Goal: Information Seeking & Learning: Compare options

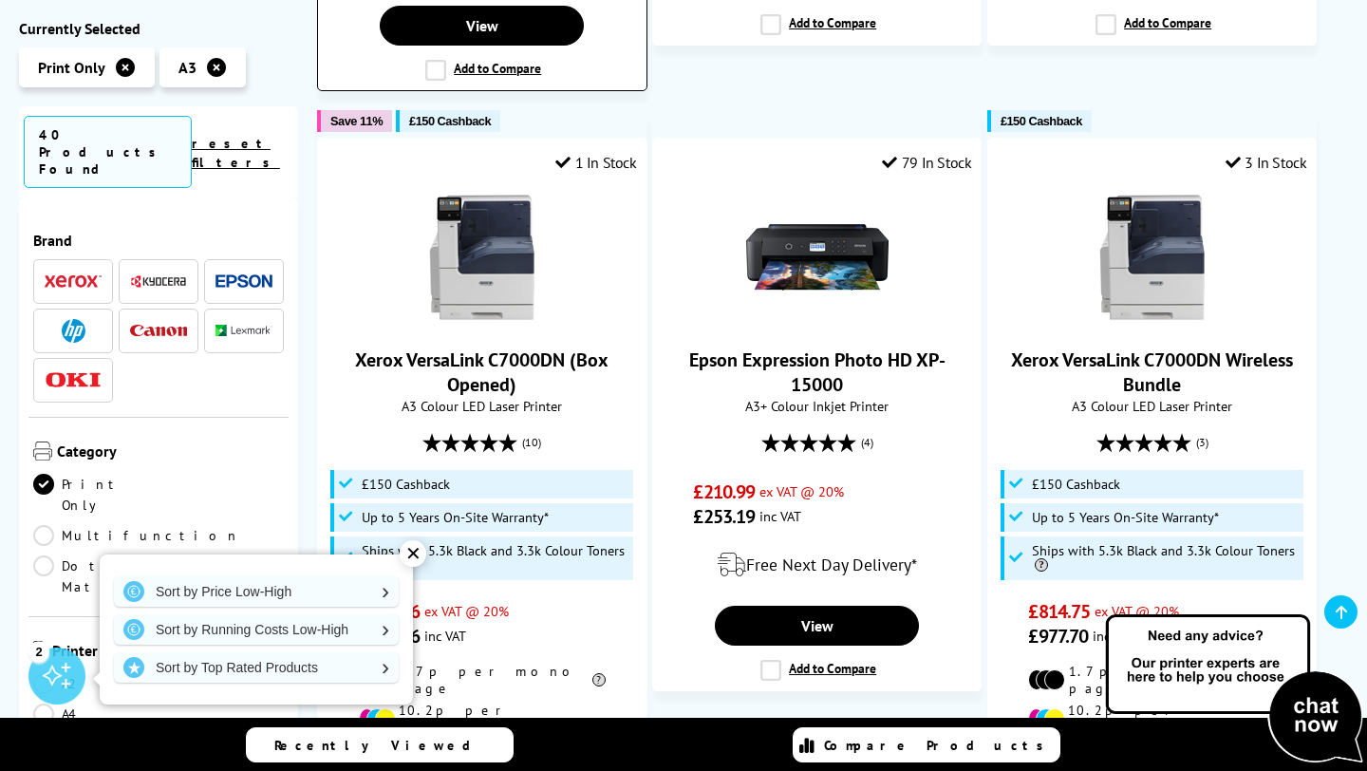
scroll to position [2619, 0]
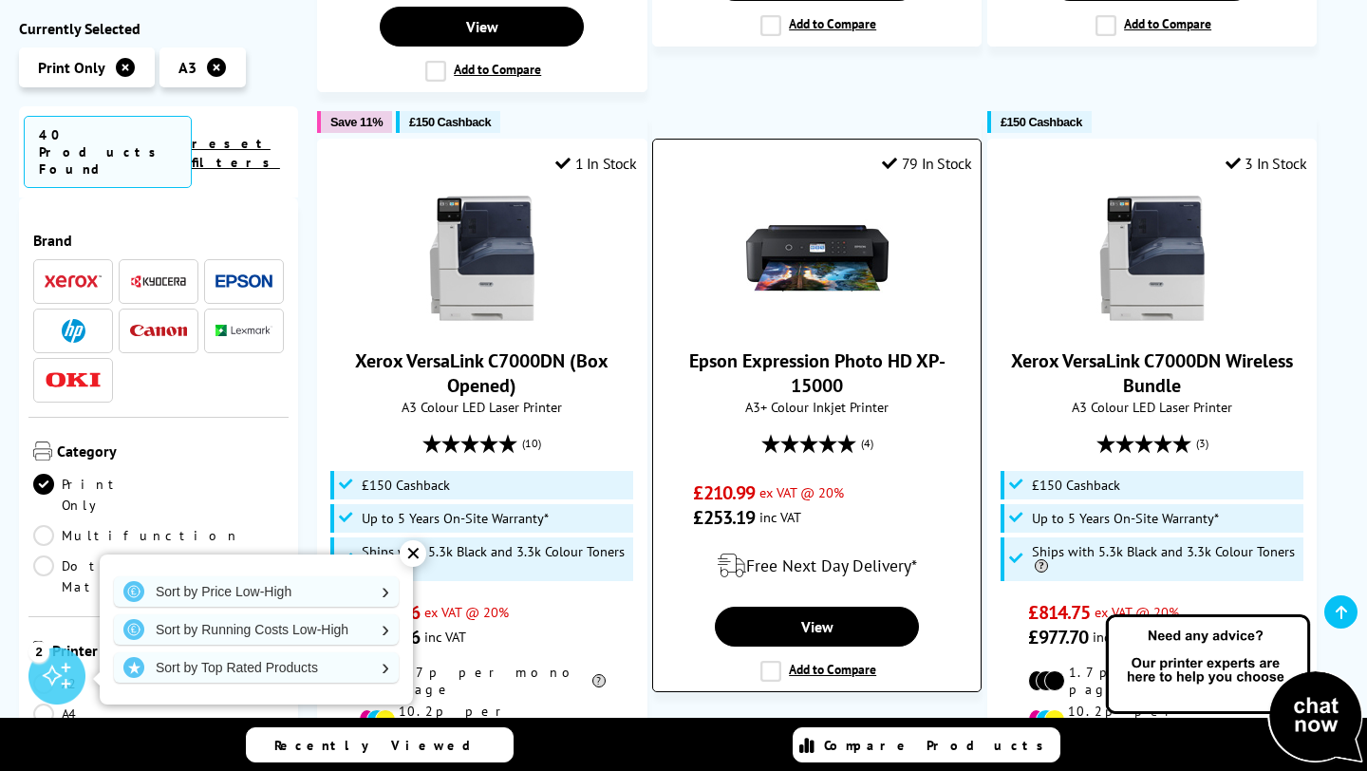
click at [839, 187] on img at bounding box center [817, 258] width 142 height 142
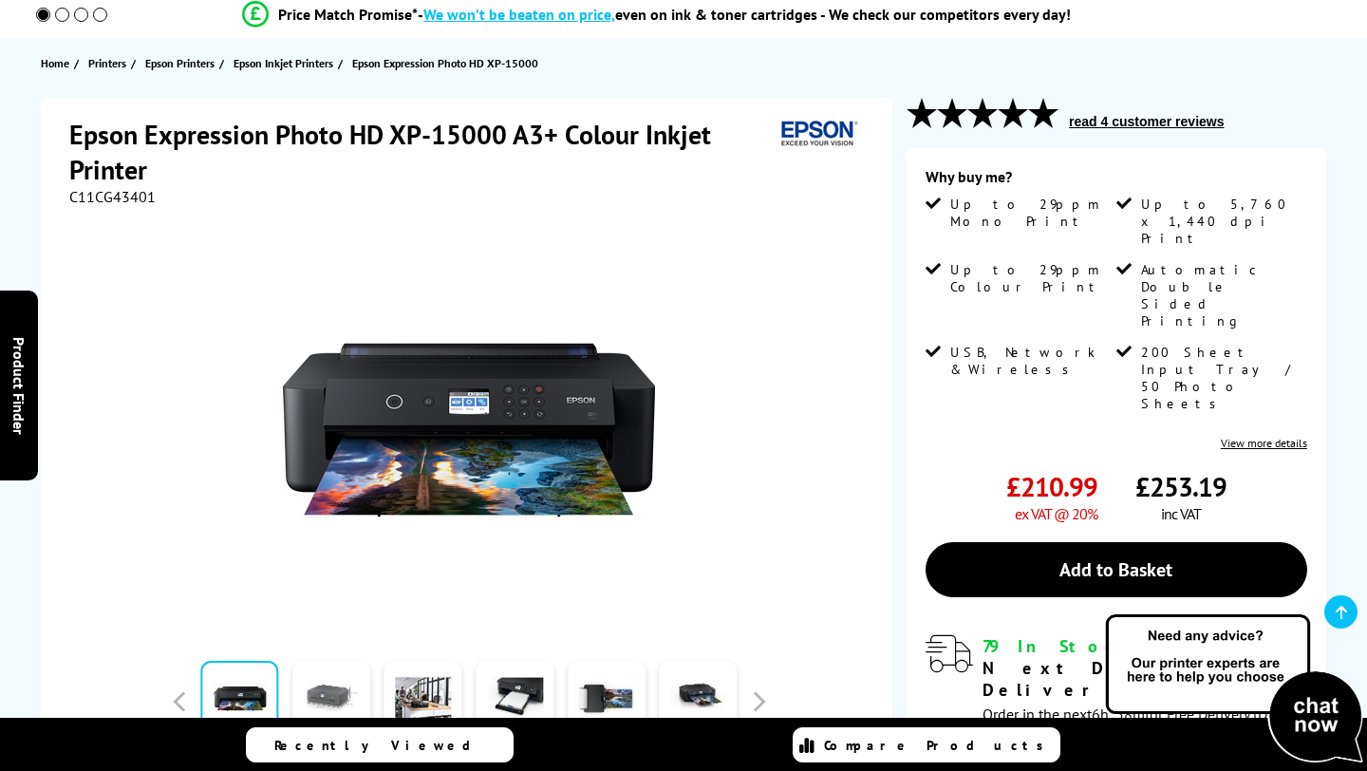
click at [322, 693] on div "Add to Compare In the Box" at bounding box center [468, 542] width 799 height 673
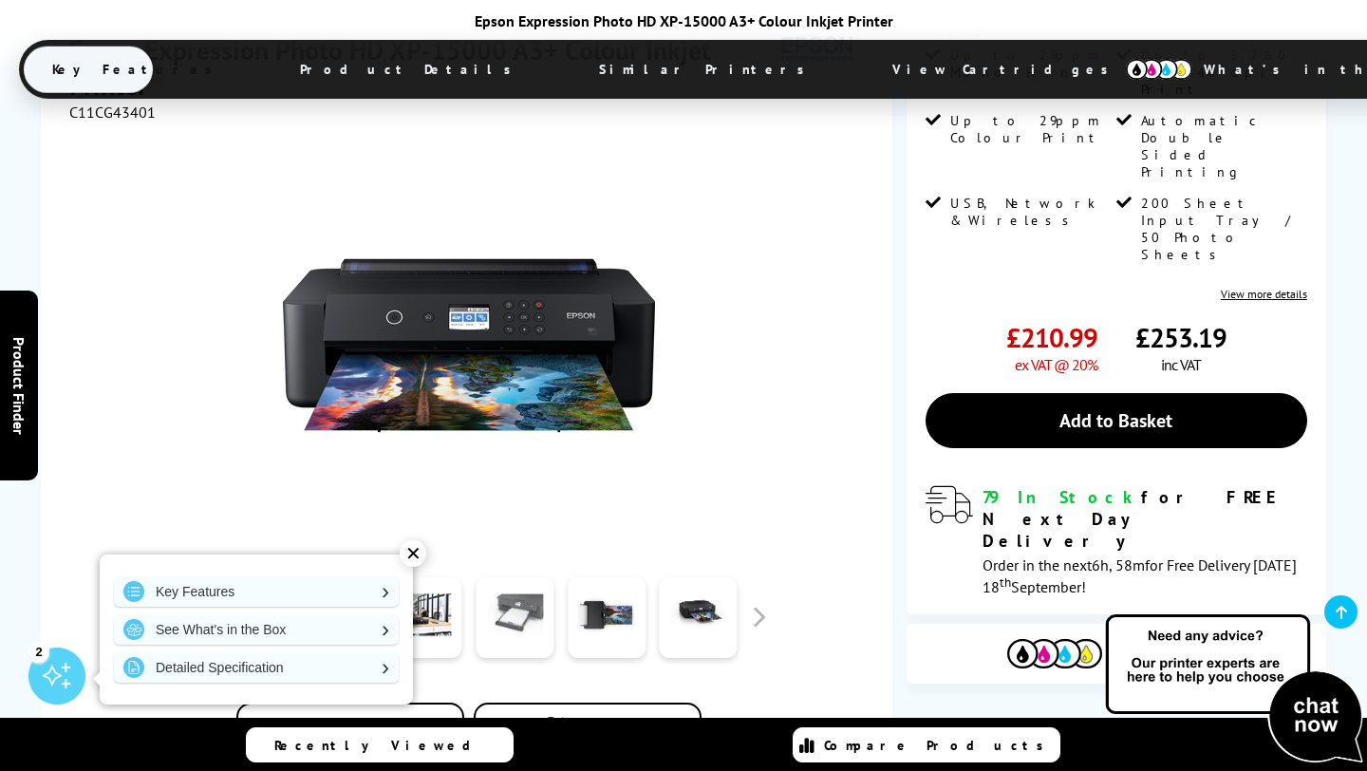
click at [522, 626] on link at bounding box center [515, 617] width 78 height 81
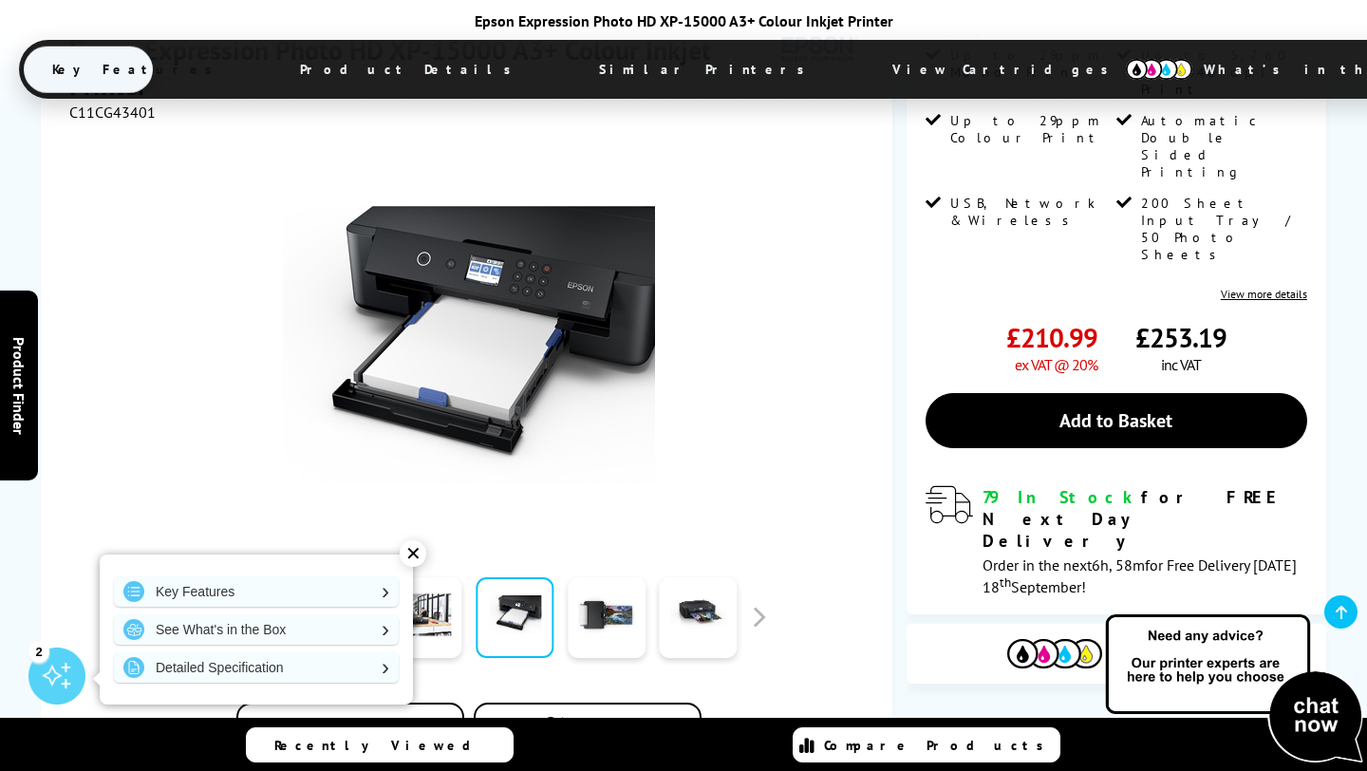
click at [532, 502] on img at bounding box center [469, 345] width 372 height 372
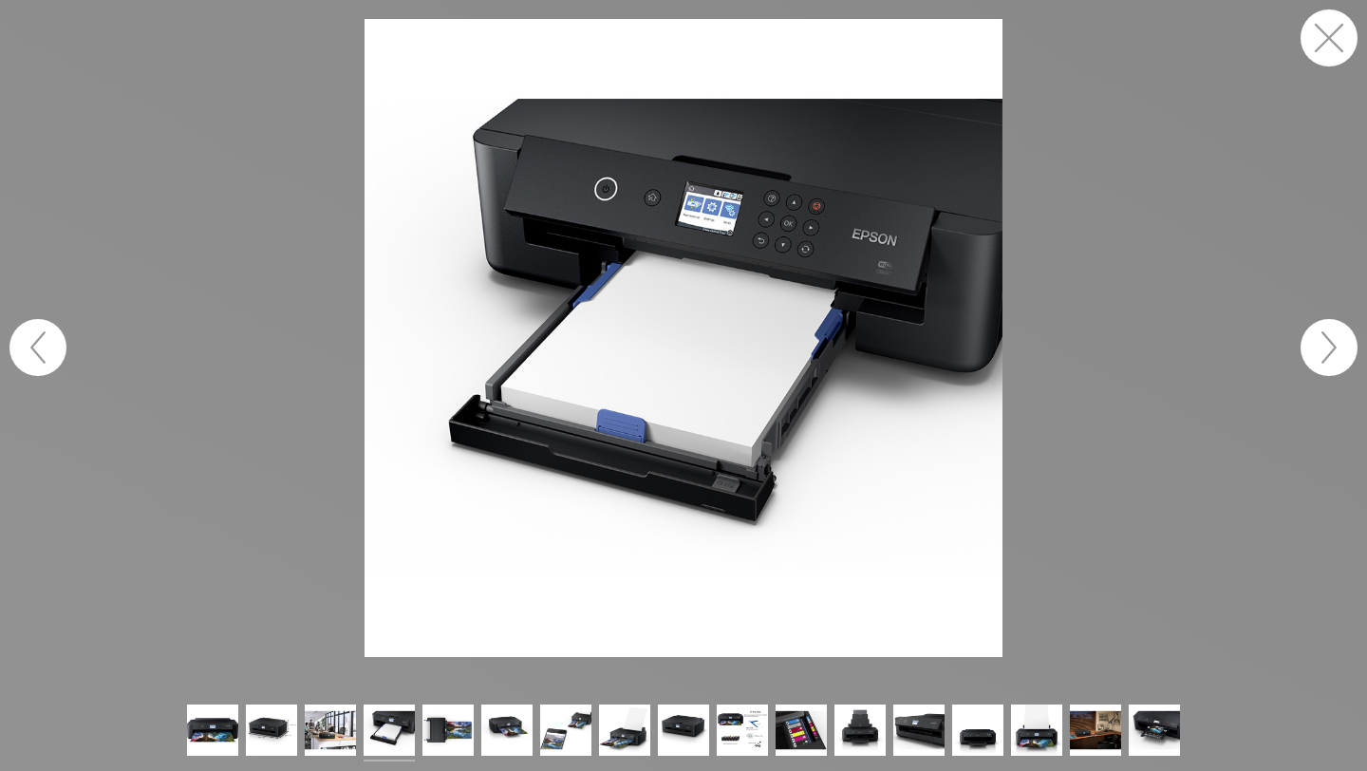
click at [1329, 32] on button "button" at bounding box center [1328, 37] width 57 height 57
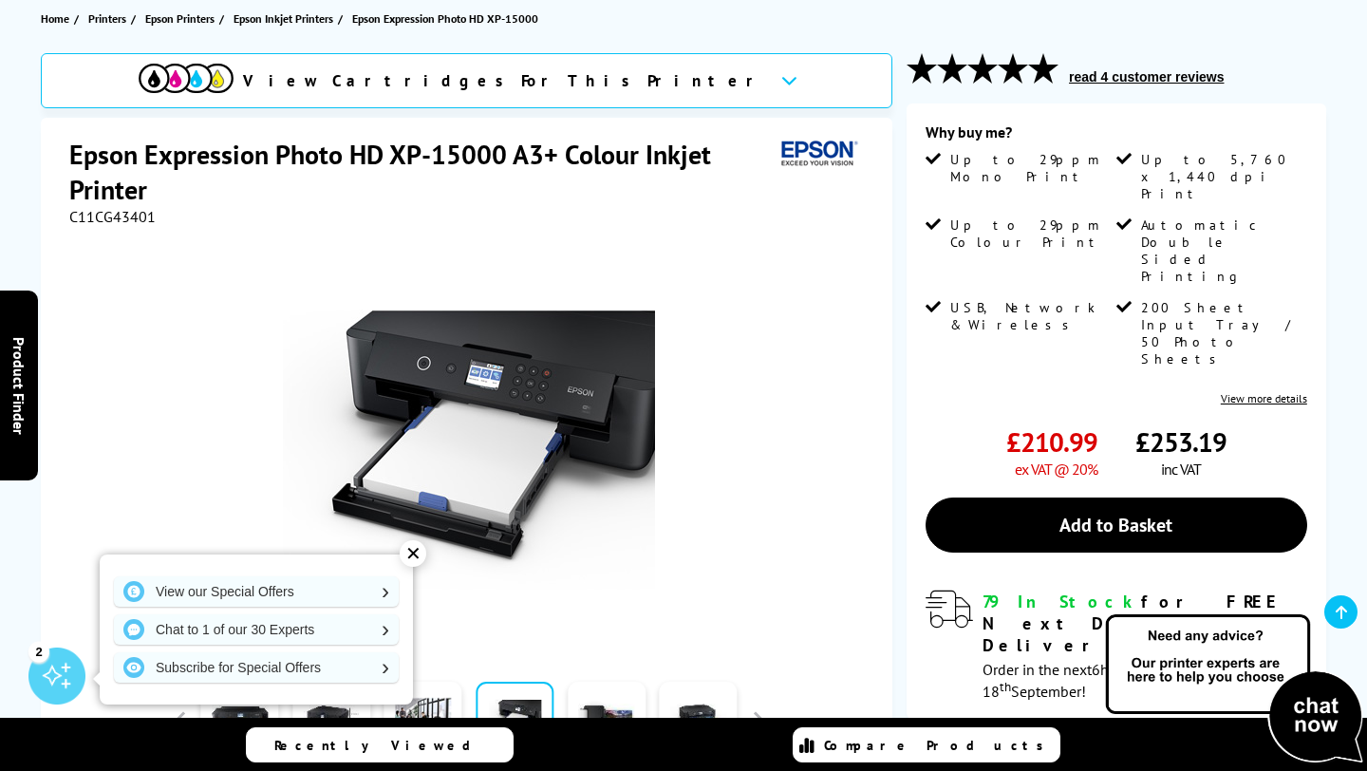
scroll to position [185, 0]
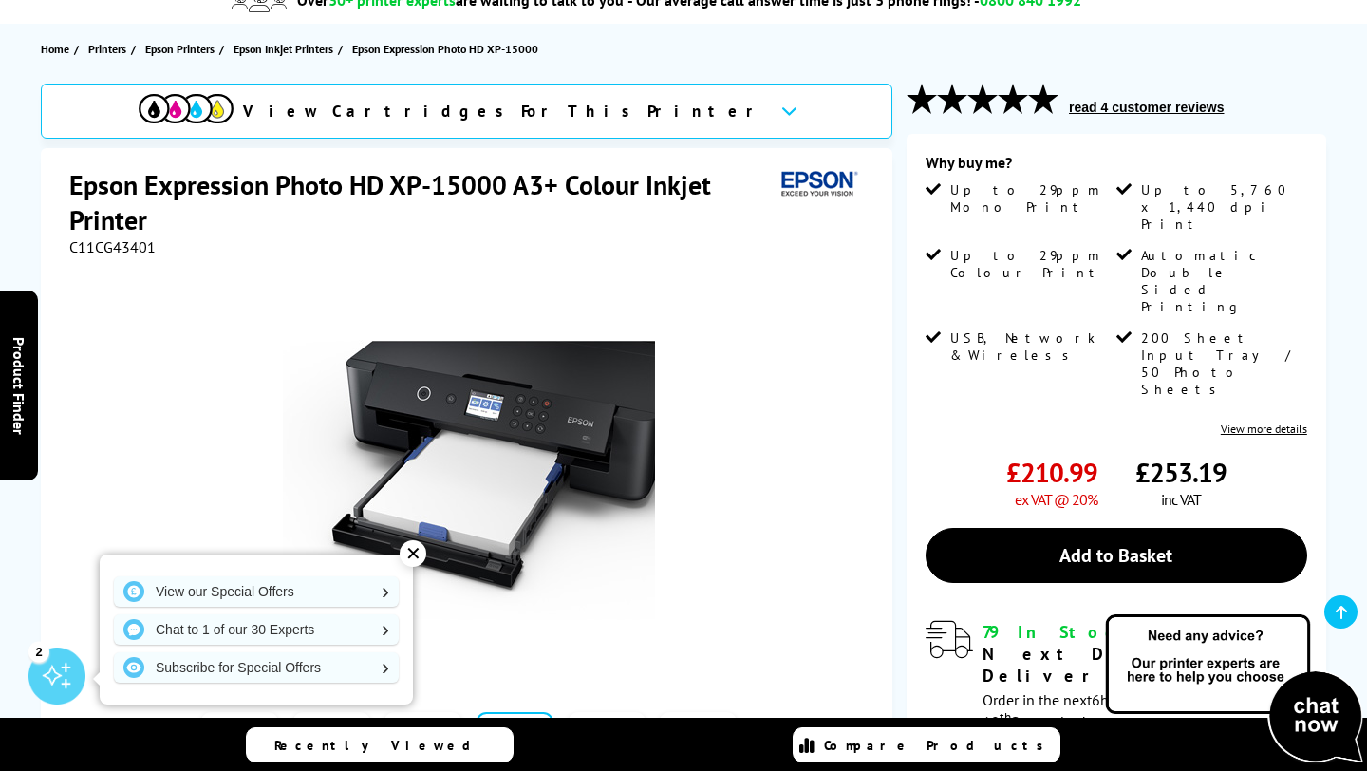
click at [1256, 421] on link "View more details" at bounding box center [1264, 428] width 86 height 14
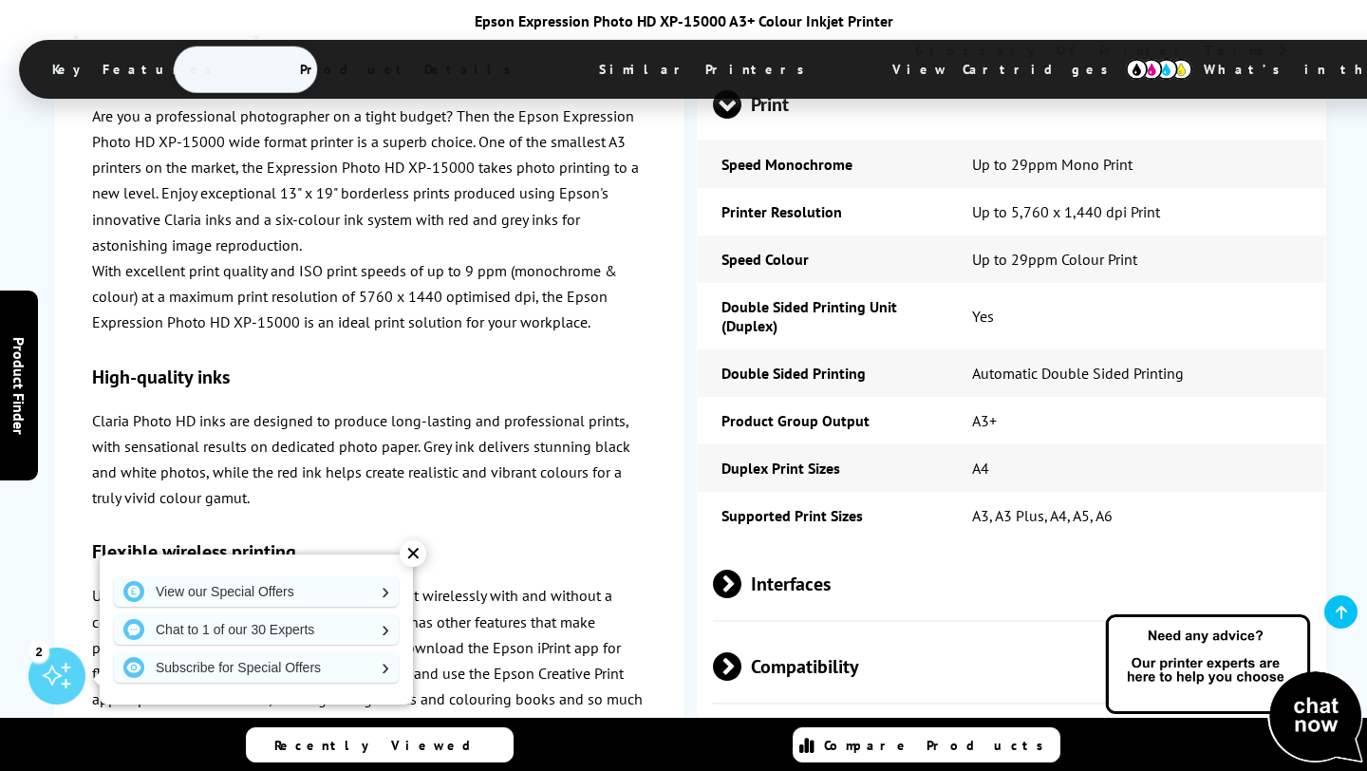
scroll to position [2149, 0]
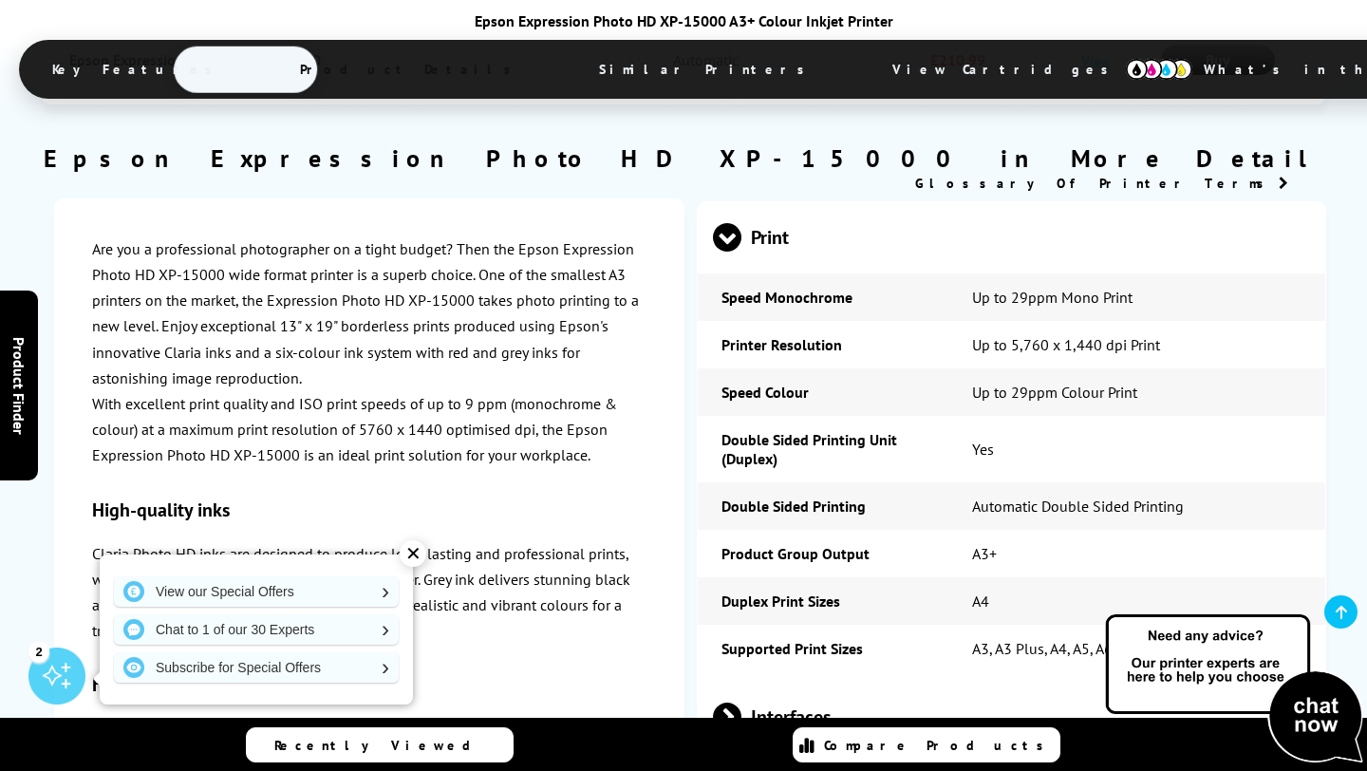
click at [416, 553] on div "✕" at bounding box center [413, 553] width 27 height 27
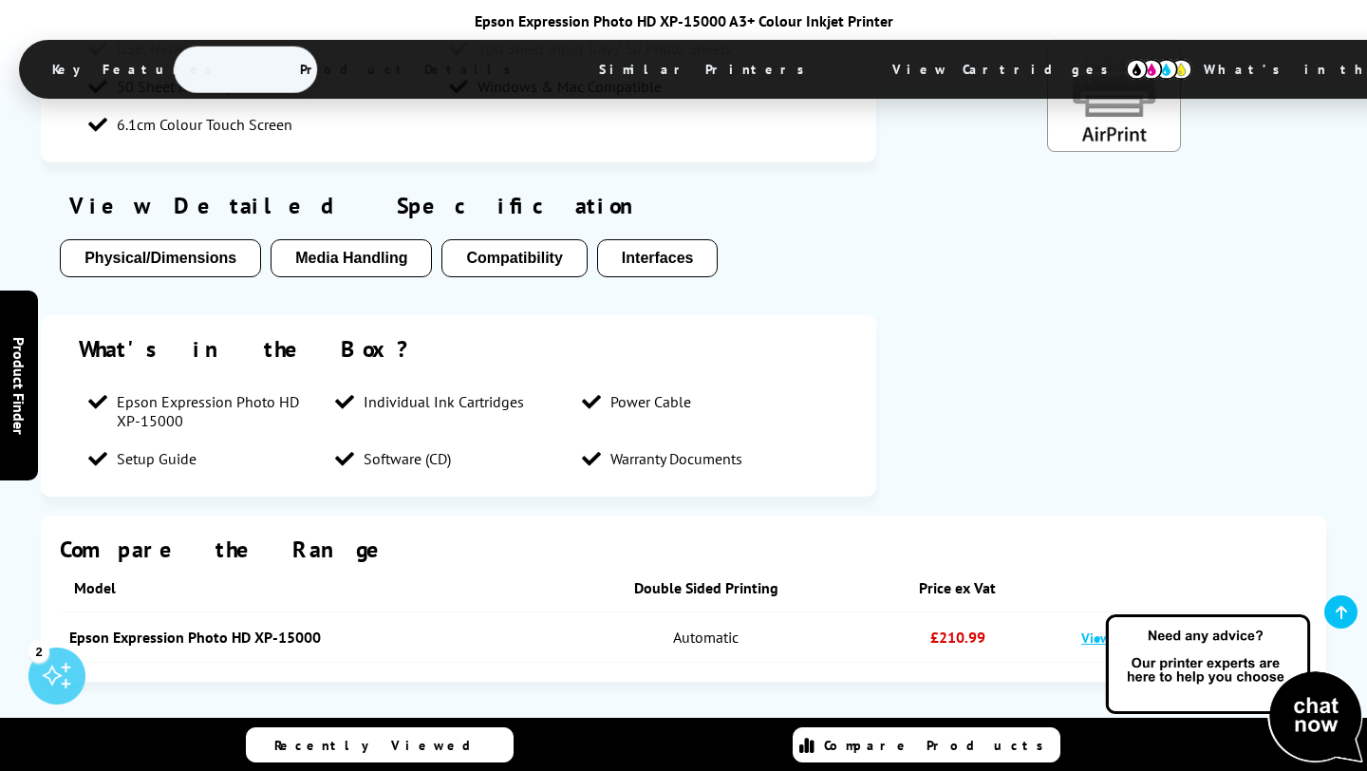
scroll to position [1565, 0]
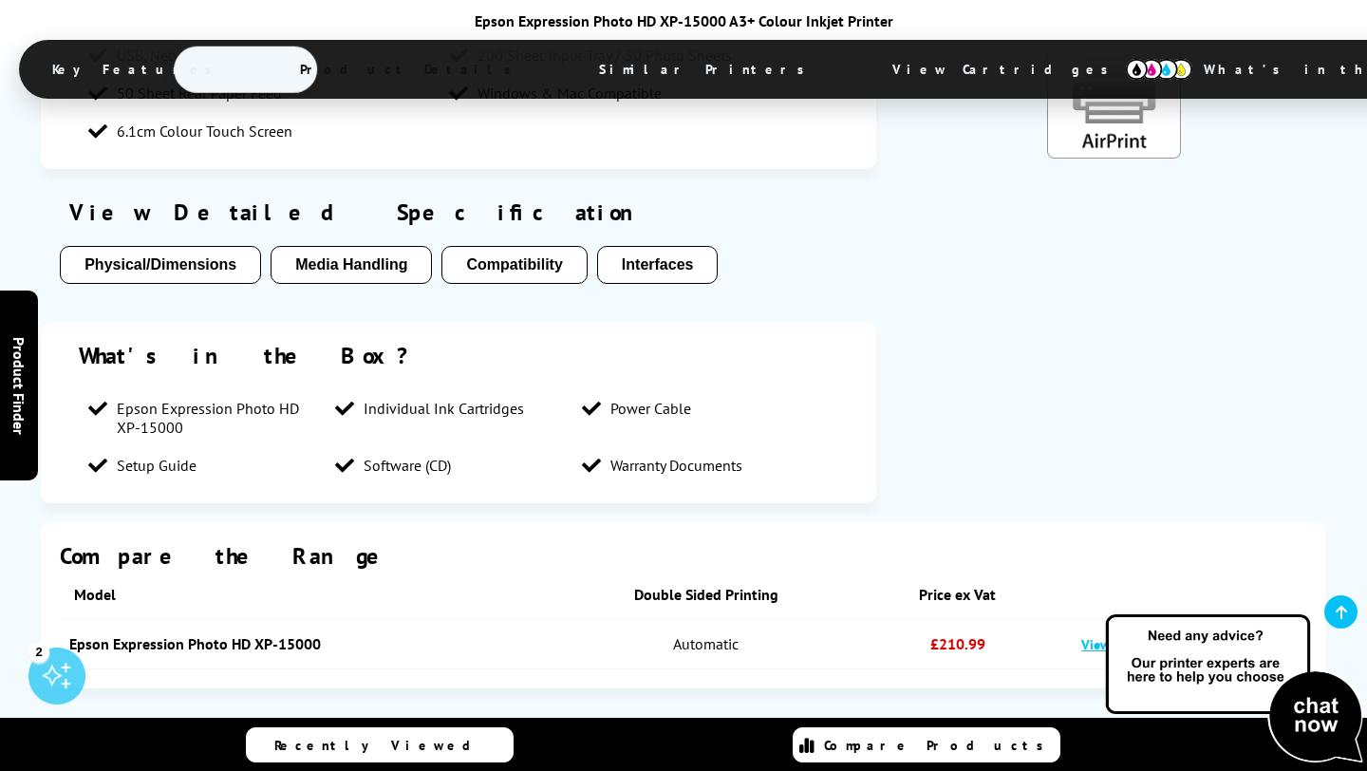
click at [328, 274] on button "Media Handling" at bounding box center [351, 265] width 161 height 38
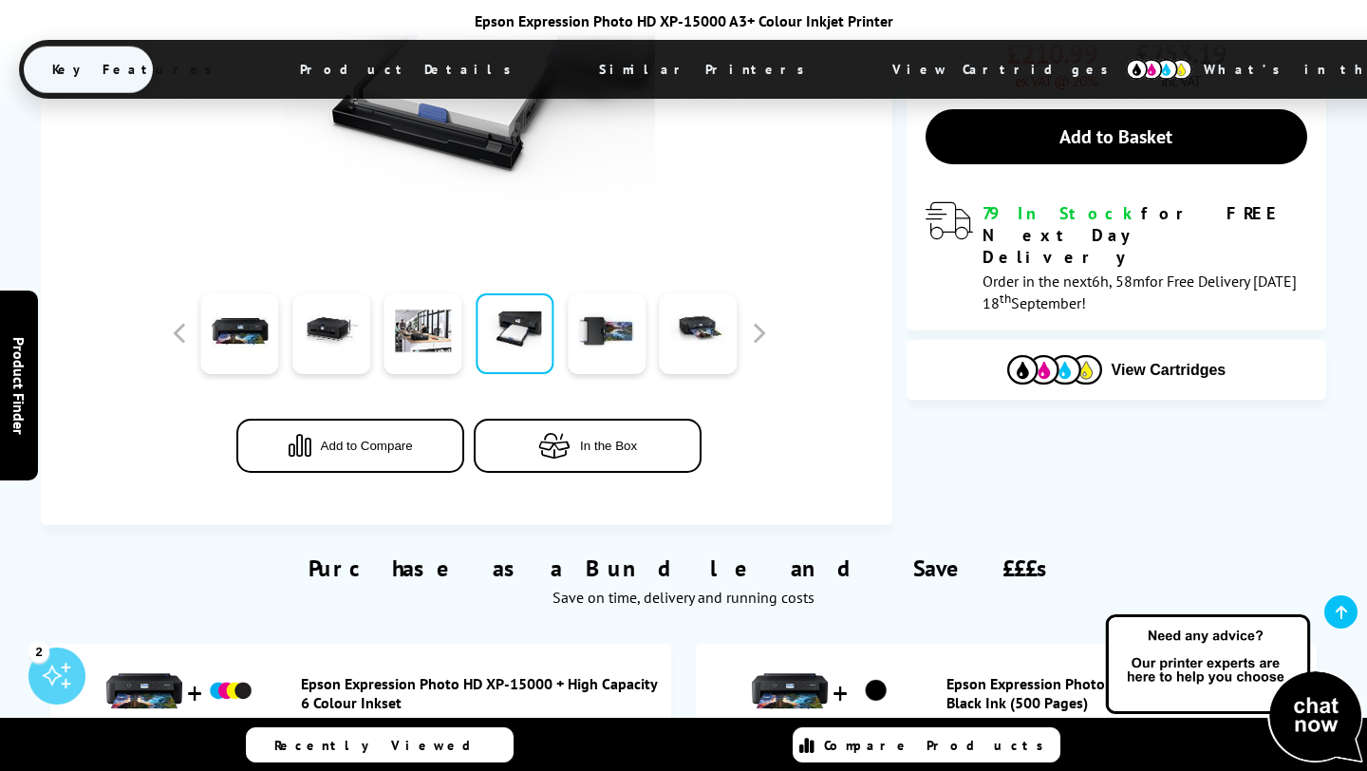
scroll to position [0, 0]
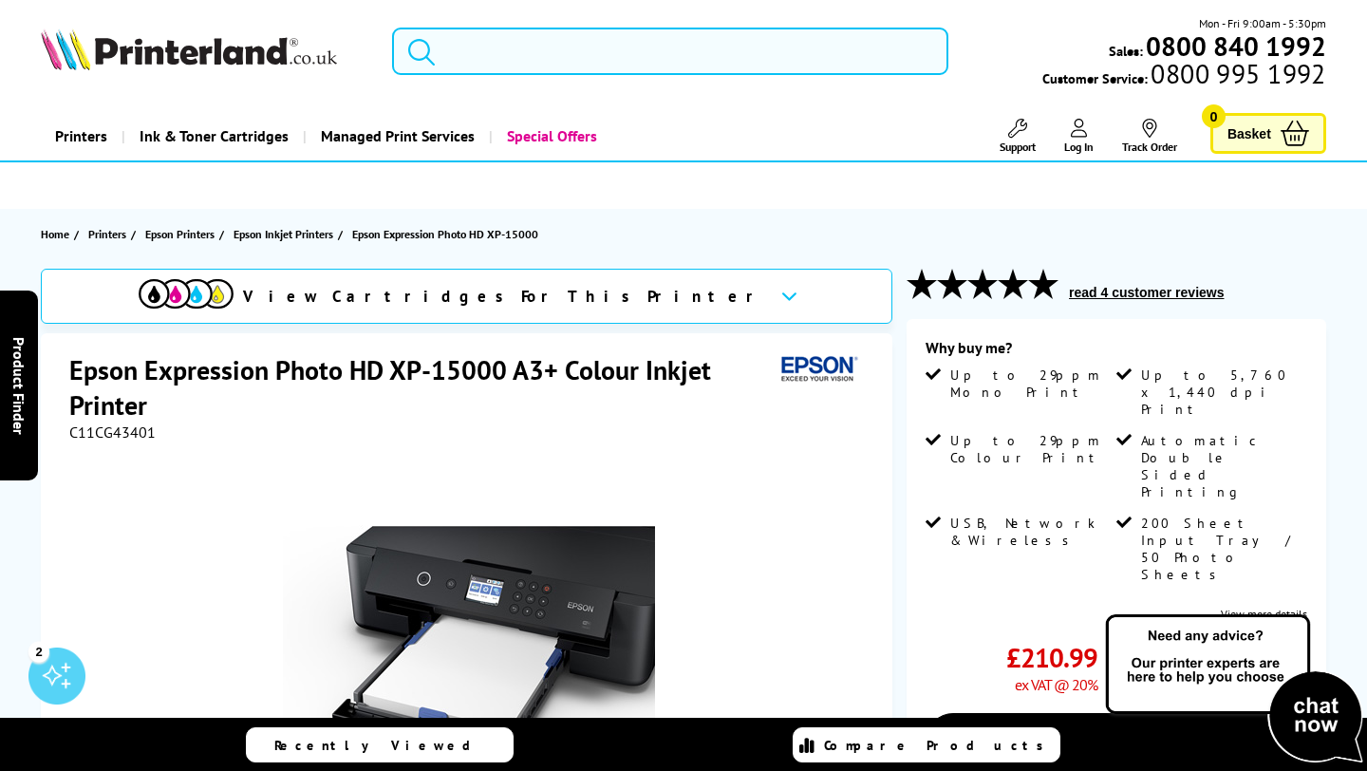
click at [448, 53] on input "search" at bounding box center [669, 51] width 555 height 47
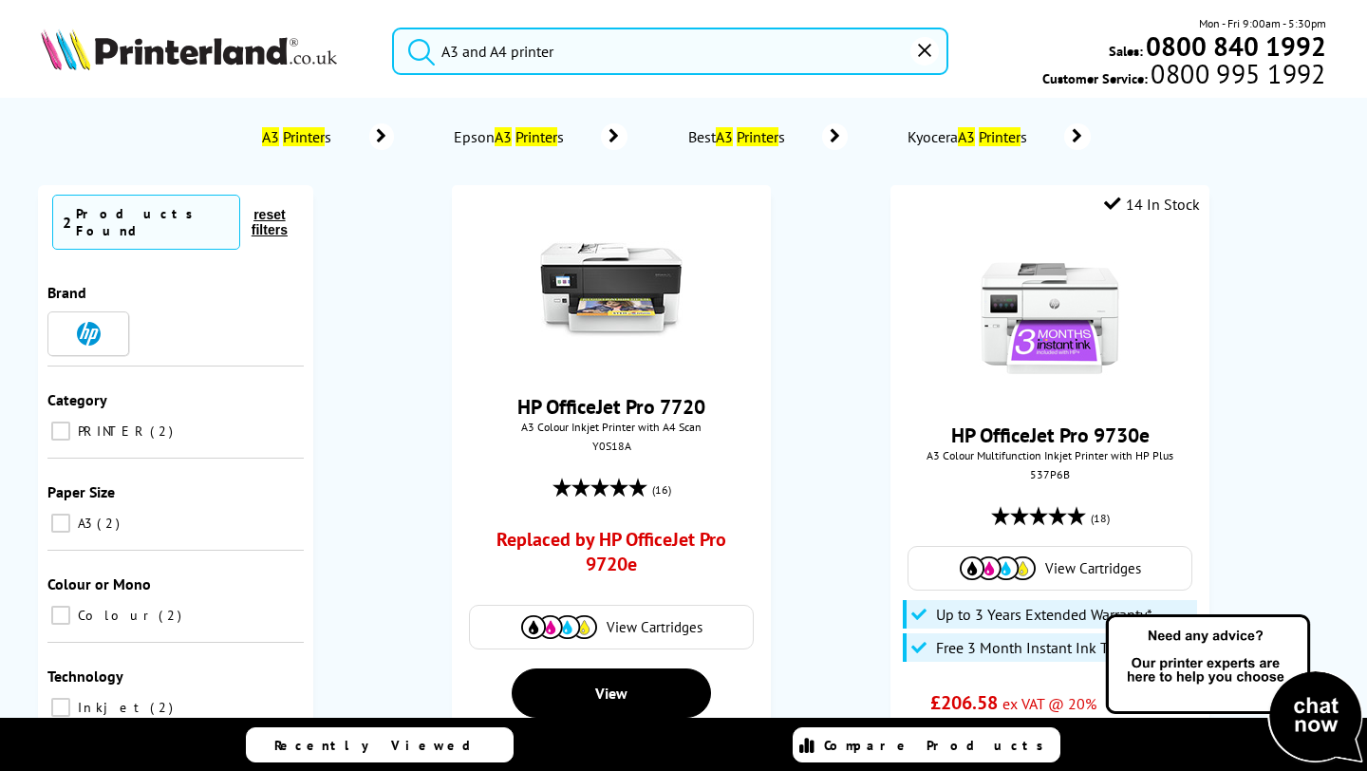
type input "A3 and A4 printer"
click at [393, 28] on button "submit" at bounding box center [416, 49] width 47 height 42
